Goal: Obtain resource: Obtain resource

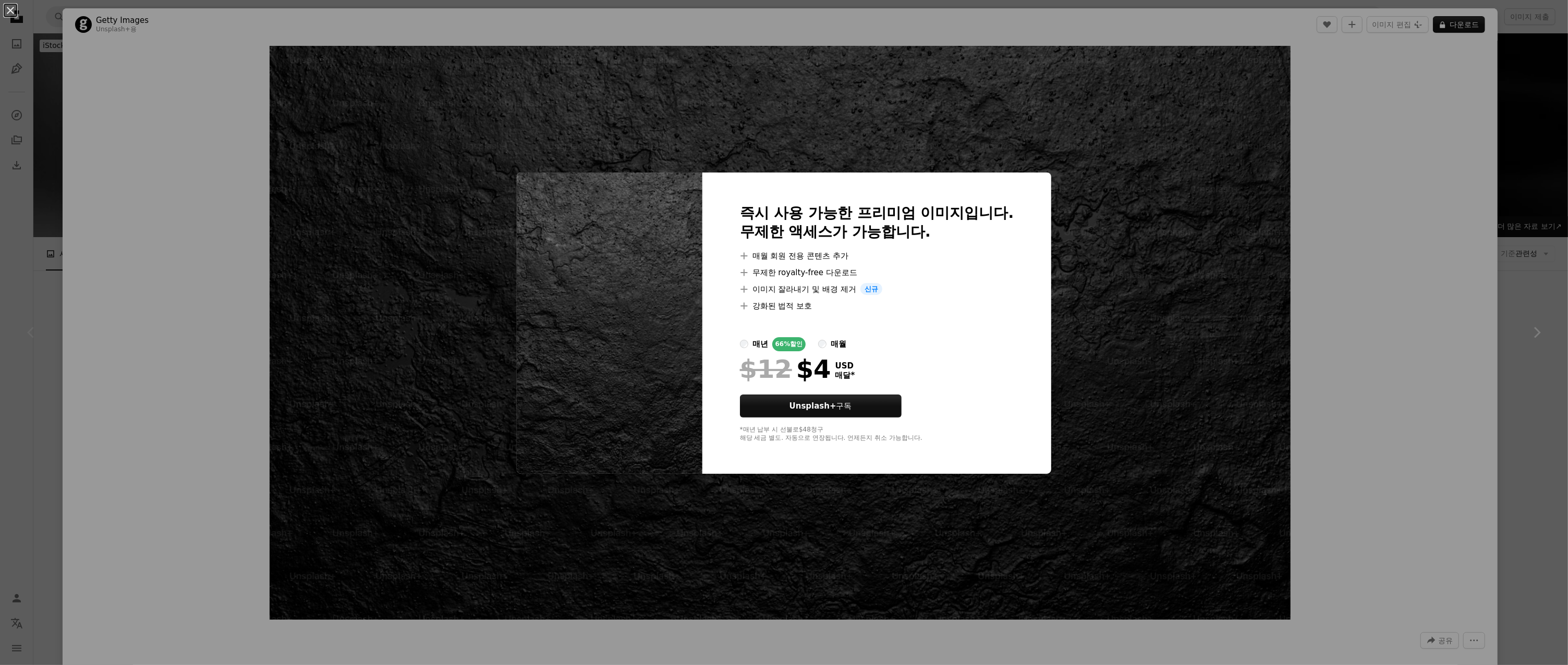
click at [1333, 249] on div "An X shape 즉시 사용 가능한 프리미엄 이미지입니다. 무제한 액세스가 가능합니다. A plus sign 매월 회원 전용 콘텐츠 추가 A…" at bounding box center [784, 332] width 1568 height 665
